Goal: Check status

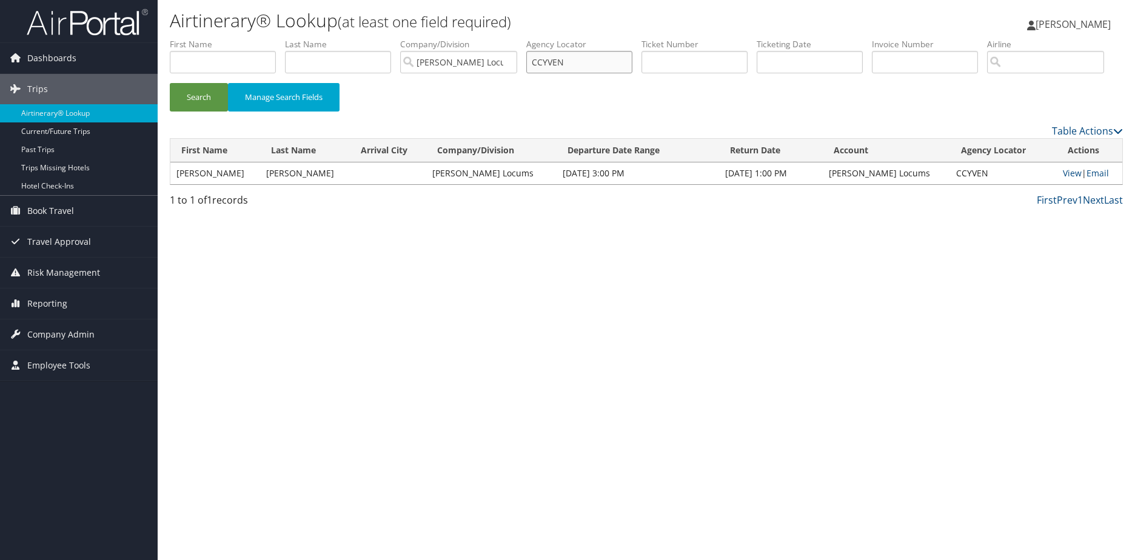
drag, startPoint x: 586, startPoint y: 69, endPoint x: 484, endPoint y: 72, distance: 101.9
click at [484, 38] on ul "First Name Last Name Departure City Arrival City Company/Division [PERSON_NAME]…" at bounding box center [646, 38] width 953 height 0
paste input "YJPHEA"
type input "YJPHEA"
drag, startPoint x: 560, startPoint y: 97, endPoint x: 550, endPoint y: 99, distance: 10.6
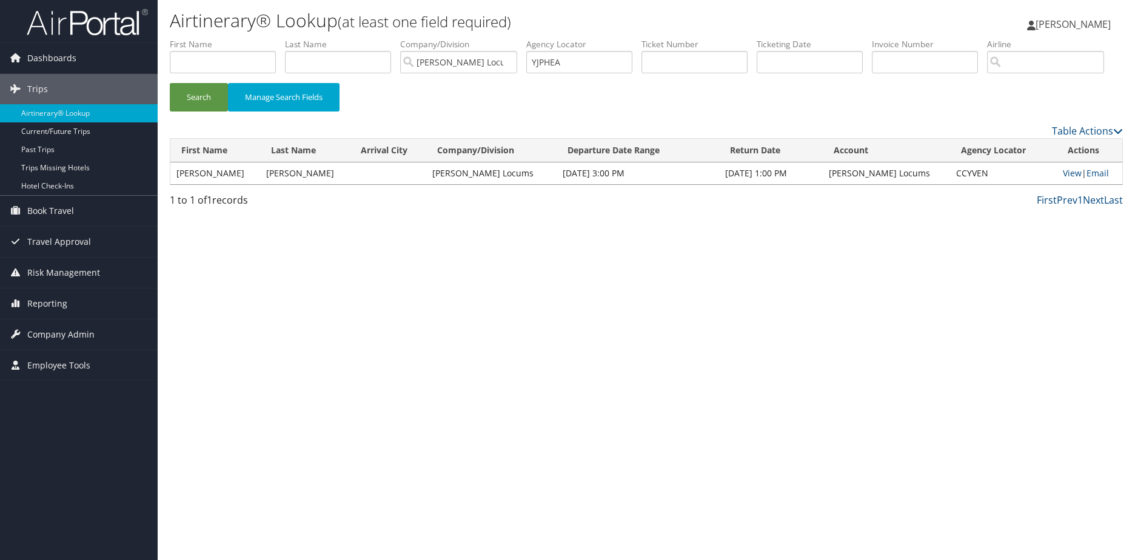
click at [560, 96] on div "Search Manage Search Fields" at bounding box center [647, 80] width 972 height 85
click at [212, 112] on button "Search" at bounding box center [199, 97] width 58 height 29
click at [1066, 179] on link "View" at bounding box center [1075, 173] width 19 height 12
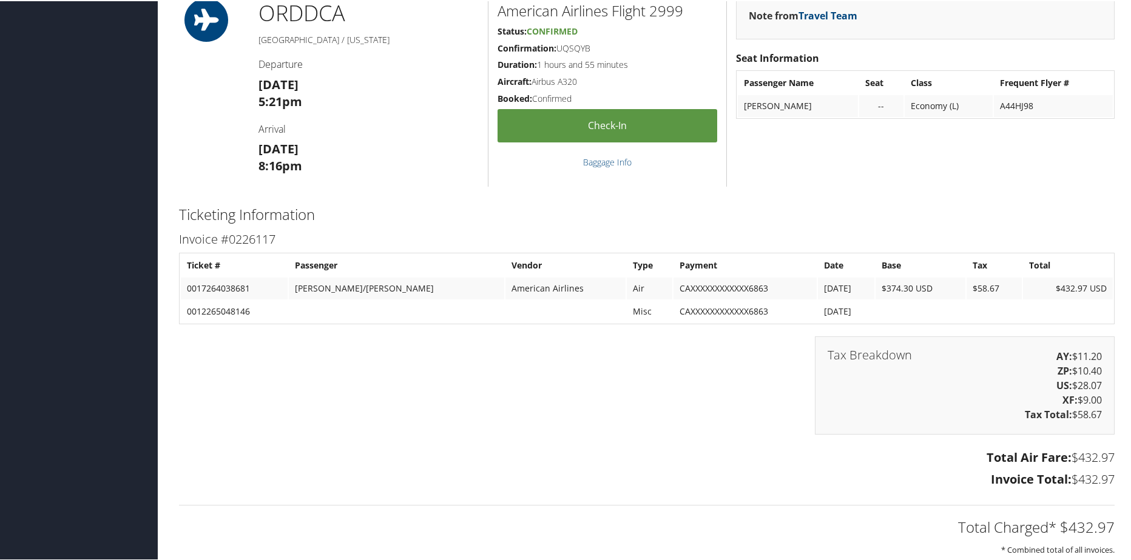
scroll to position [1297, 0]
